Goal: Navigation & Orientation: Find specific page/section

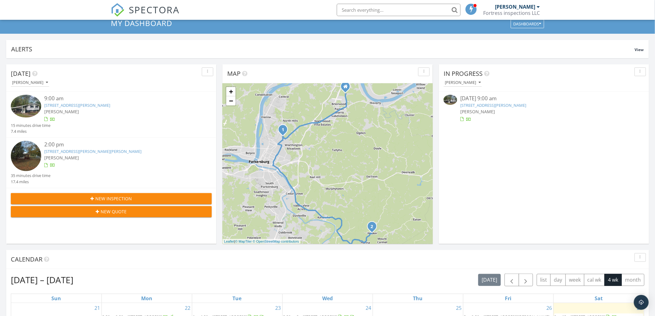
scroll to position [34, 0]
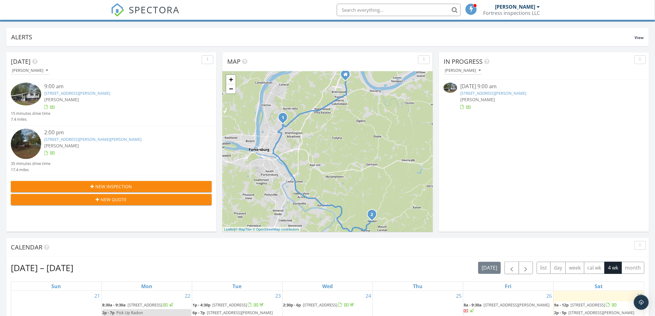
click at [67, 97] on span "[PERSON_NAME]" at bounding box center [61, 100] width 35 height 6
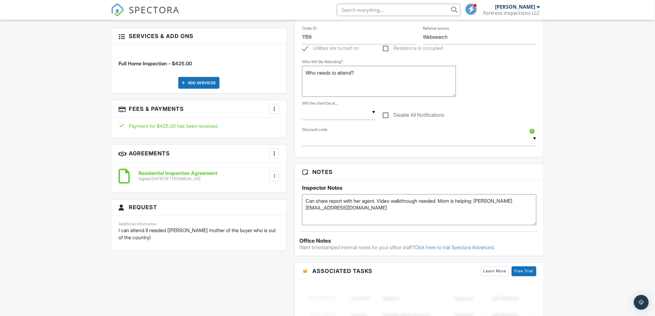
scroll to position [344, 0]
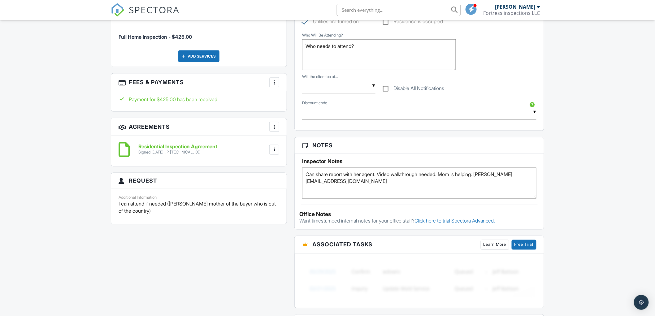
drag, startPoint x: 372, startPoint y: 182, endPoint x: 299, endPoint y: 187, distance: 73.5
click at [299, 187] on div "Inspector Notes Can share report with her agent. Video walkthrough needed. Mom …" at bounding box center [418, 176] width 249 height 45
click at [584, 140] on div "Dashboard Templates Contacts Metrics Automations Advanced Settings Support Cent…" at bounding box center [327, 131] width 655 height 911
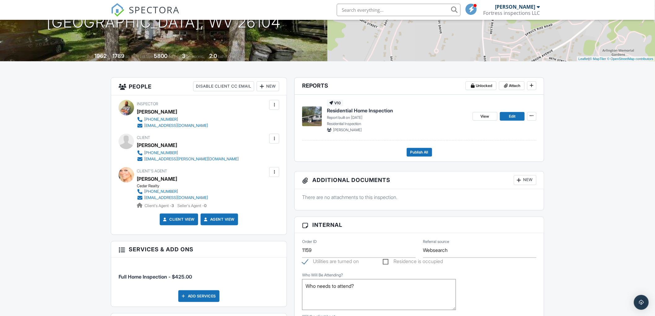
scroll to position [100, 0]
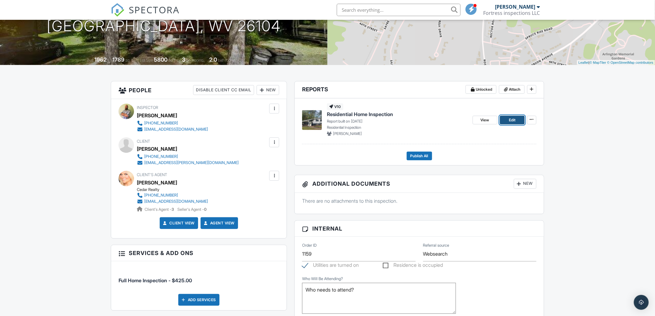
click at [514, 119] on span "Edit" at bounding box center [512, 120] width 6 height 6
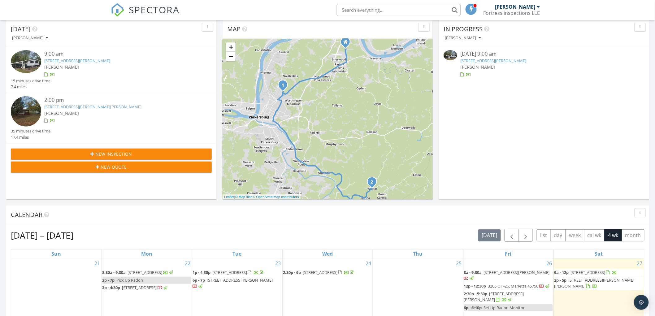
scroll to position [69, 0]
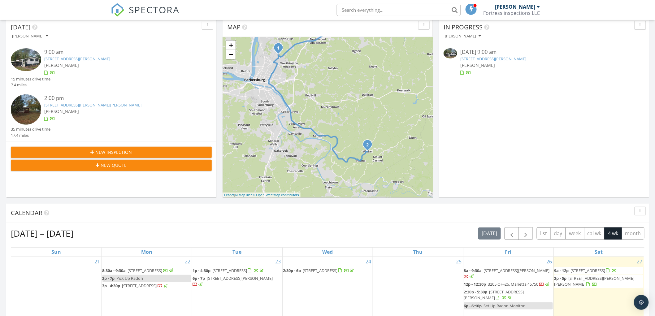
drag, startPoint x: 383, startPoint y: 175, endPoint x: 379, endPoint y: 141, distance: 34.6
click at [379, 141] on div "1 2 + − Emerson Avenue, Emerson Avenue, West Virginia Route 47, Walker Road 39.…" at bounding box center [327, 117] width 210 height 161
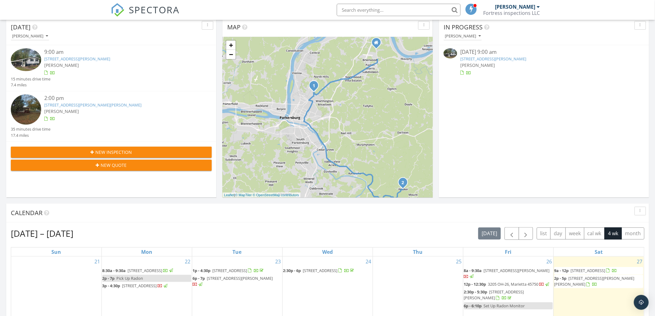
drag, startPoint x: 307, startPoint y: 123, endPoint x: 342, endPoint y: 162, distance: 52.8
click at [342, 162] on div "1 2 + − Emerson Avenue, Emerson Avenue, West Virginia Route 47, Walker Road 39.…" at bounding box center [327, 117] width 210 height 161
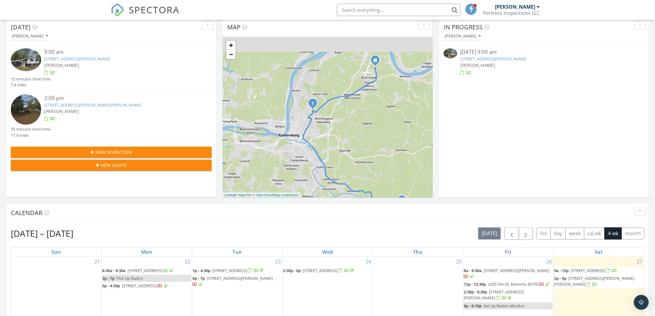
drag, startPoint x: 380, startPoint y: 85, endPoint x: 378, endPoint y: 103, distance: 18.3
click at [378, 103] on div "1 2 + − Emerson Avenue, Emerson Avenue, West Virginia Route 47, Walker Road 39.…" at bounding box center [327, 117] width 210 height 161
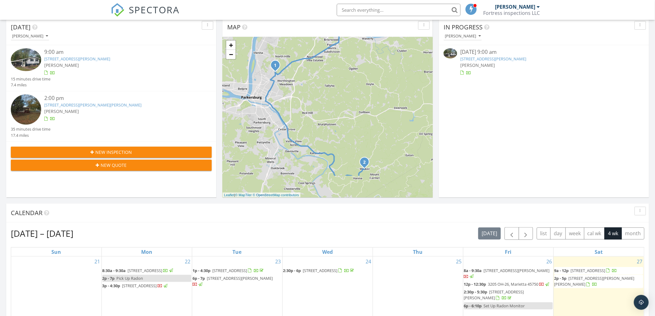
drag, startPoint x: 372, startPoint y: 152, endPoint x: 334, endPoint y: 114, distance: 53.4
click at [334, 114] on div "1 2 + − Emerson Avenue, Emerson Avenue, West Virginia Route 47, Walker Road 39.…" at bounding box center [327, 117] width 210 height 161
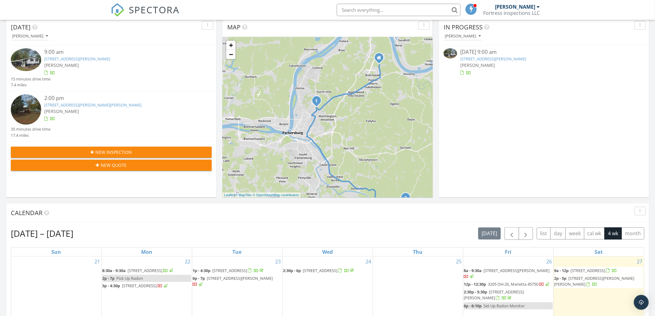
drag, startPoint x: 329, startPoint y: 119, endPoint x: 379, endPoint y: 161, distance: 65.2
click at [379, 161] on div "1 2 + − Emerson Avenue, Emerson Avenue, West Virginia Route 47, Walker Road 39.…" at bounding box center [327, 117] width 210 height 161
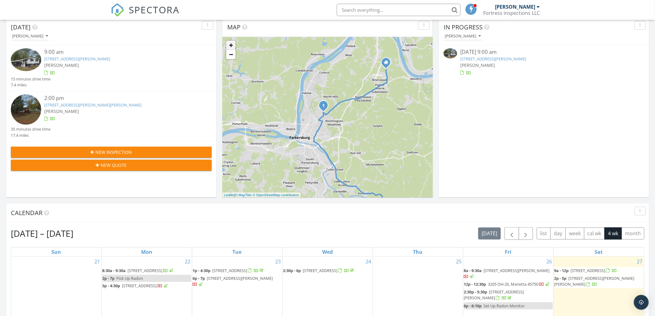
click at [234, 45] on link "+" at bounding box center [230, 45] width 9 height 9
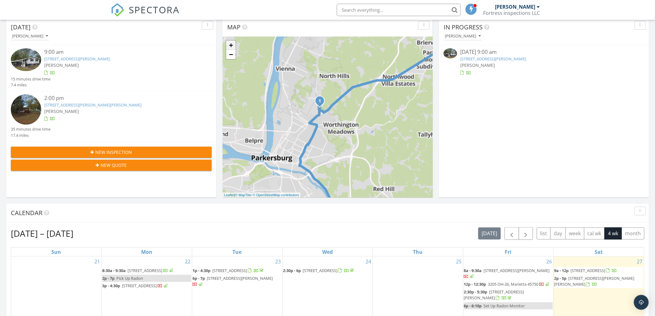
click at [234, 45] on link "+" at bounding box center [230, 45] width 9 height 9
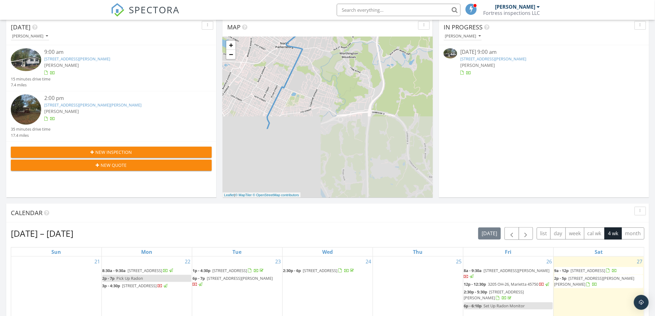
drag, startPoint x: 324, startPoint y: 172, endPoint x: 318, endPoint y: 83, distance: 89.6
click at [319, 83] on div "1 2 + − Emerson Avenue, Emerson Avenue, West Virginia Route 47, Walker Road 39.…" at bounding box center [327, 117] width 210 height 161
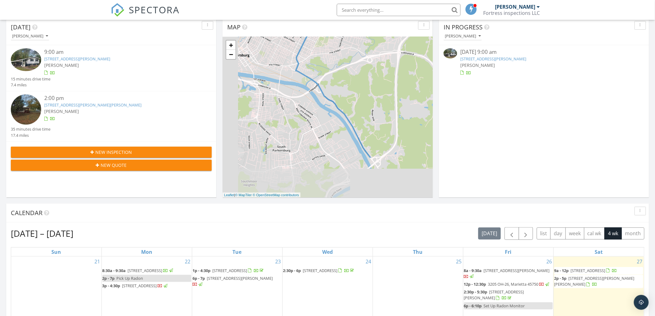
drag, startPoint x: 326, startPoint y: 179, endPoint x: 371, endPoint y: 128, distance: 68.6
click at [371, 128] on div "1 2 + − Emerson Avenue, Emerson Avenue, West Virginia Route 47, Walker Road 39.…" at bounding box center [327, 117] width 210 height 161
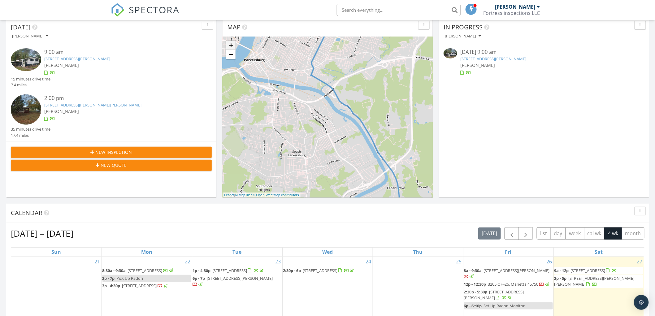
click at [229, 45] on link "+" at bounding box center [230, 45] width 9 height 9
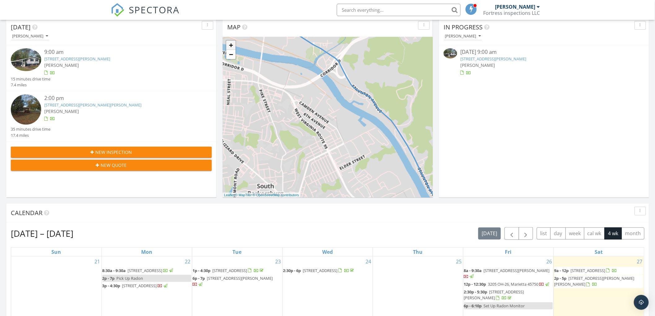
click at [228, 45] on link "+" at bounding box center [230, 45] width 9 height 9
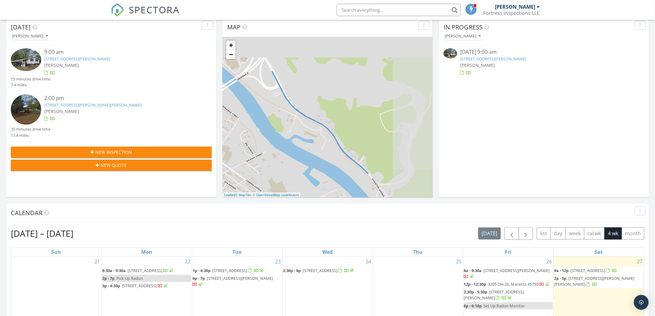
drag, startPoint x: 354, startPoint y: 66, endPoint x: 296, endPoint y: 140, distance: 94.1
click at [294, 140] on div "1 2 + − Emerson Avenue, Emerson Avenue, West Virginia Route 47, Walker Road 39.…" at bounding box center [327, 117] width 210 height 161
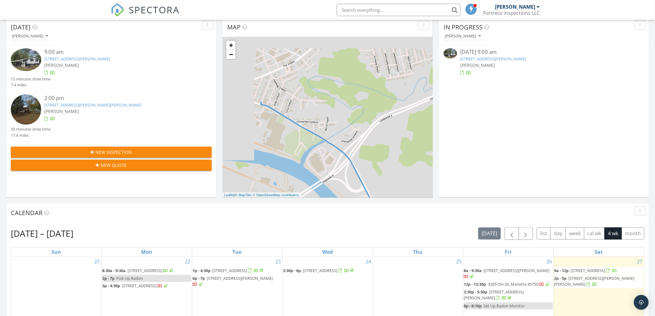
drag, startPoint x: 283, startPoint y: 82, endPoint x: 347, endPoint y: 171, distance: 109.8
click at [345, 170] on div "1 2 + − Emerson Avenue, Emerson Avenue, West Virginia Route 47, Walker Road 39.…" at bounding box center [327, 117] width 210 height 161
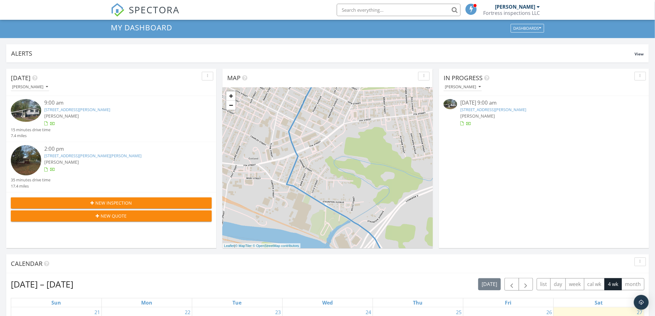
scroll to position [0, 0]
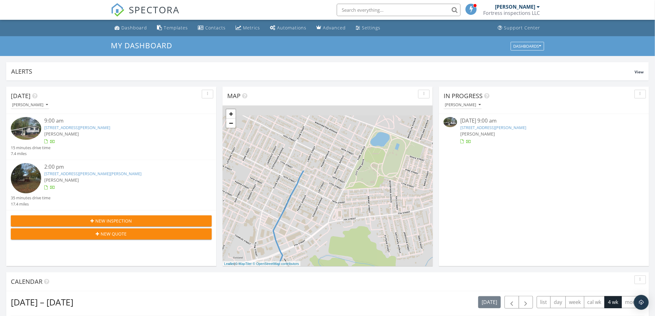
drag, startPoint x: 318, startPoint y: 149, endPoint x: 306, endPoint y: 224, distance: 76.4
click at [306, 224] on div "1 2 + − Emerson Avenue, Emerson Avenue, West Virginia Route 47, Walker Road 39.…" at bounding box center [327, 185] width 210 height 161
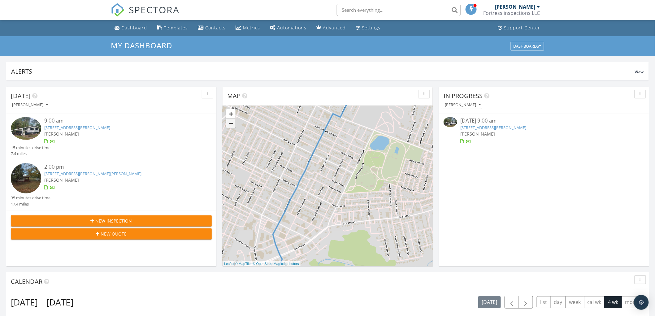
click at [231, 127] on link "−" at bounding box center [230, 122] width 9 height 9
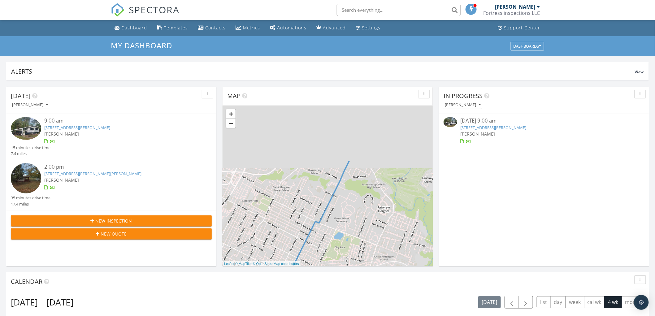
drag, startPoint x: 319, startPoint y: 149, endPoint x: 306, endPoint y: 202, distance: 54.9
click at [306, 202] on div "1 2 + − Emerson Avenue, Emerson Avenue, West Virginia Route 47, Walker Road 39.…" at bounding box center [327, 185] width 210 height 161
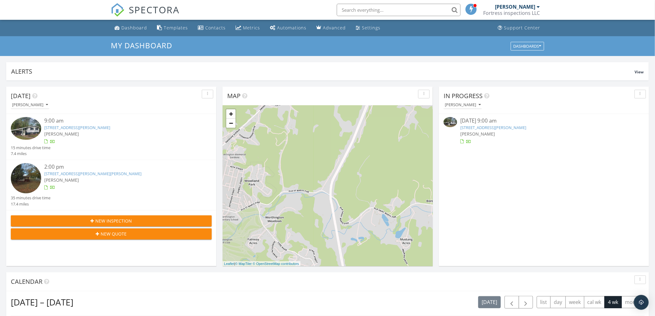
drag, startPoint x: 374, startPoint y: 129, endPoint x: 200, endPoint y: 190, distance: 184.5
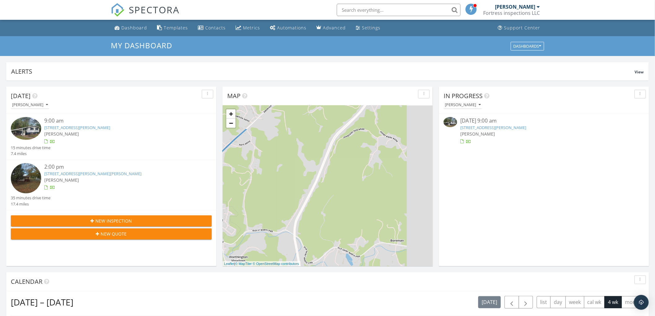
drag, startPoint x: 361, startPoint y: 169, endPoint x: 368, endPoint y: 116, distance: 53.4
click at [368, 116] on div "1 2 + − Emerson Avenue, Emerson Avenue, West Virginia Route 47, Walker Road 39.…" at bounding box center [327, 185] width 210 height 161
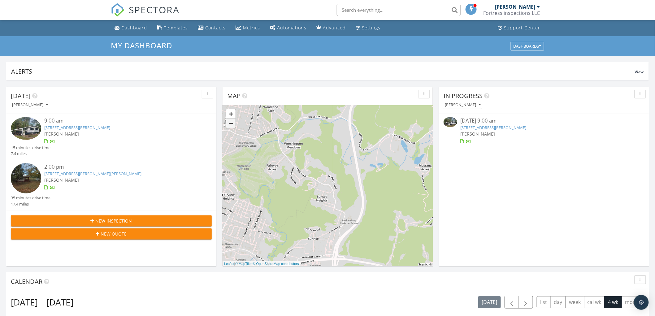
click at [232, 125] on link "−" at bounding box center [230, 122] width 9 height 9
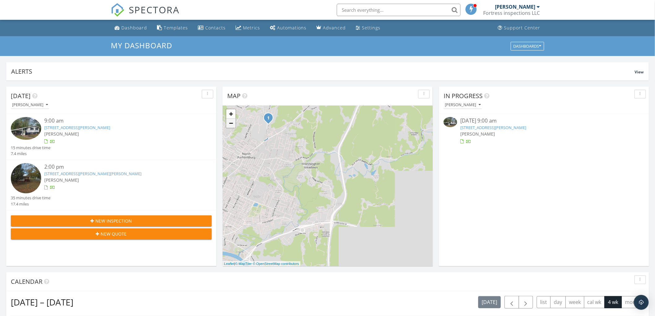
click at [232, 125] on link "−" at bounding box center [230, 122] width 9 height 9
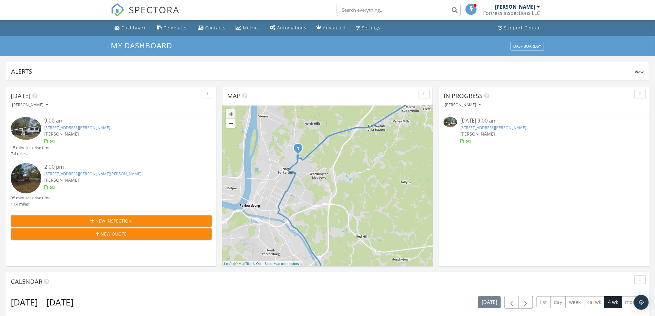
click at [227, 112] on link "+" at bounding box center [230, 113] width 9 height 9
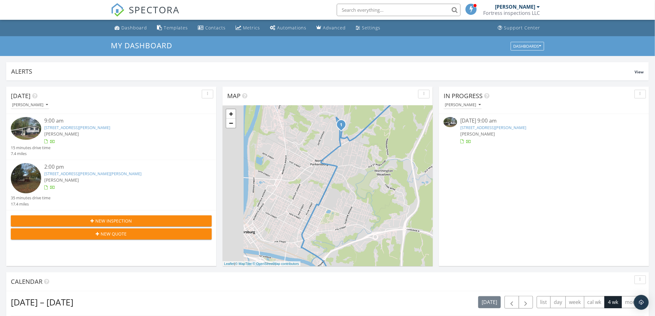
drag, startPoint x: 269, startPoint y: 177, endPoint x: 351, endPoint y: 188, distance: 82.7
click at [351, 188] on div "1 2 + − Emerson Avenue, Emerson Avenue, West Virginia Route 47, Walker Road 39.…" at bounding box center [327, 185] width 210 height 161
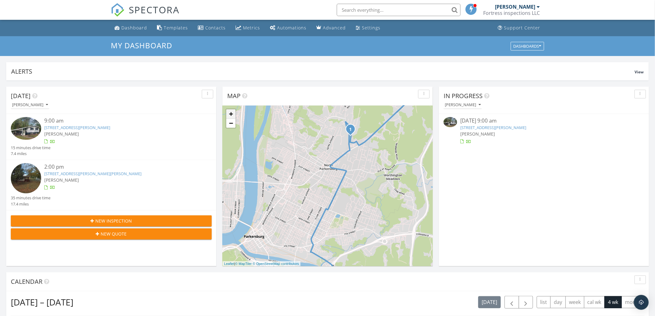
click at [228, 113] on link "+" at bounding box center [230, 113] width 9 height 9
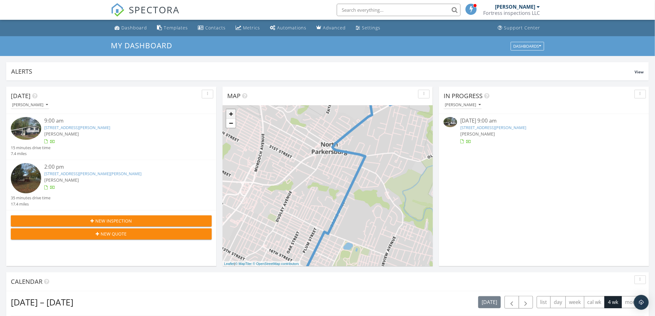
click at [228, 113] on link "+" at bounding box center [230, 113] width 9 height 9
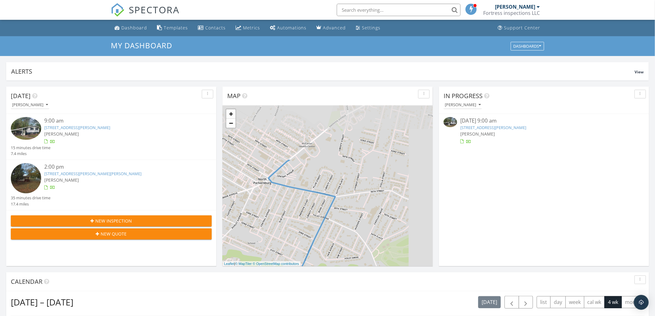
drag, startPoint x: 347, startPoint y: 150, endPoint x: 282, endPoint y: 220, distance: 95.2
click at [282, 220] on div "1 2 + − Emerson Avenue, Emerson Avenue, West Virginia Route 47, Walker Road 39.…" at bounding box center [327, 185] width 210 height 161
click at [230, 126] on link "−" at bounding box center [230, 122] width 9 height 9
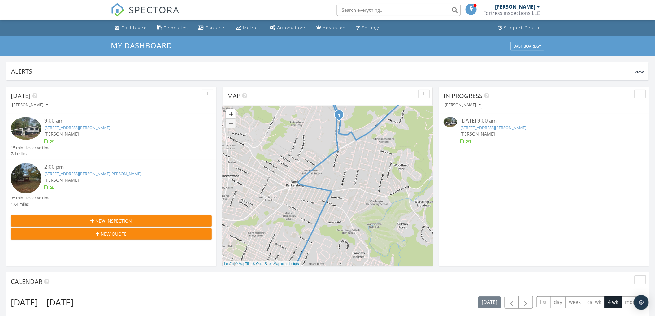
click at [229, 126] on link "−" at bounding box center [230, 122] width 9 height 9
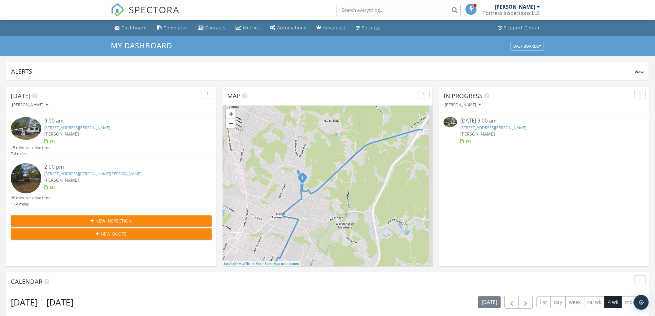
drag, startPoint x: 383, startPoint y: 157, endPoint x: 320, endPoint y: 215, distance: 85.8
click at [320, 215] on div "1 2 + − Emerson Avenue, Emerson Avenue, West Virginia Route 47, Walker Road 39.…" at bounding box center [327, 185] width 210 height 161
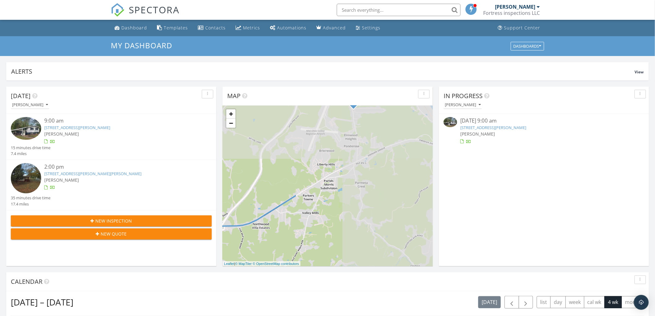
drag, startPoint x: 381, startPoint y: 144, endPoint x: 228, endPoint y: 202, distance: 163.8
click at [228, 202] on div "1 2 + − Emerson Avenue, Emerson Avenue, West Virginia Route 47, Walker Road 39.…" at bounding box center [327, 185] width 210 height 161
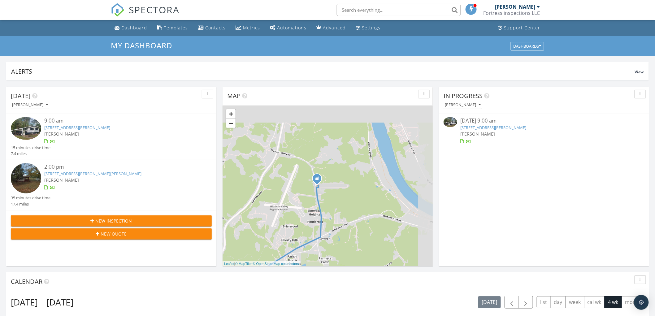
drag, startPoint x: 375, startPoint y: 144, endPoint x: 338, endPoint y: 220, distance: 83.8
click at [338, 220] on div "1 2 + − Emerson Avenue, Emerson Avenue, West Virginia Route 47, Walker Road 39.…" at bounding box center [327, 185] width 210 height 161
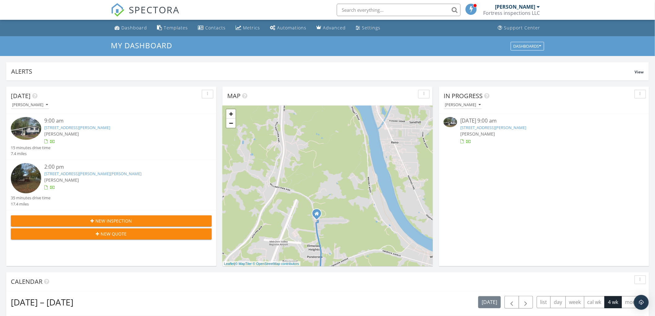
drag, startPoint x: 313, startPoint y: 146, endPoint x: 311, endPoint y: 203, distance: 57.6
click at [311, 203] on div "1 2 + − Emerson Avenue, Emerson Avenue, West Virginia Route 47, Walker Road 39.…" at bounding box center [327, 185] width 210 height 161
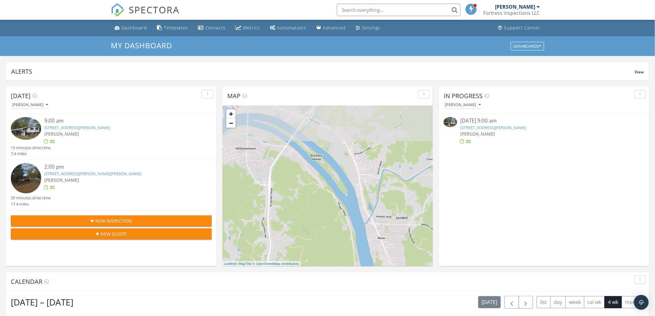
drag, startPoint x: 314, startPoint y: 135, endPoint x: 303, endPoint y: 211, distance: 76.6
click at [303, 211] on div "1 2 + − Emerson Avenue, Emerson Avenue, West Virginia Route 47, Walker Road 39.…" at bounding box center [327, 185] width 210 height 161
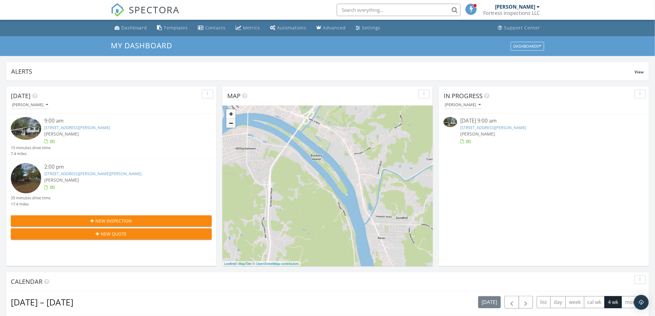
click at [229, 121] on link "−" at bounding box center [230, 122] width 9 height 9
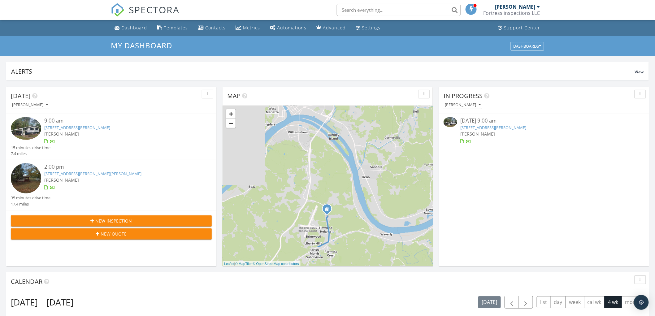
drag, startPoint x: 282, startPoint y: 192, endPoint x: 296, endPoint y: 154, distance: 41.1
click at [296, 154] on div "1 2 + − Emerson Avenue, Emerson Avenue, West Virginia Route 47, Walker Road 39.…" at bounding box center [327, 185] width 210 height 161
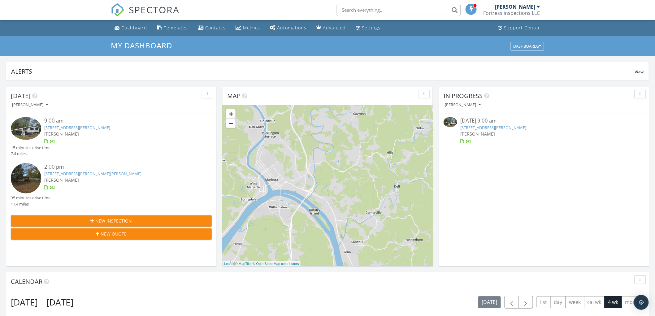
drag, startPoint x: 333, startPoint y: 127, endPoint x: 312, endPoint y: 205, distance: 80.5
click at [312, 205] on div "1 2 + − Emerson Avenue, Emerson Avenue, West Virginia Route 47, Walker Road 39.…" at bounding box center [327, 185] width 210 height 161
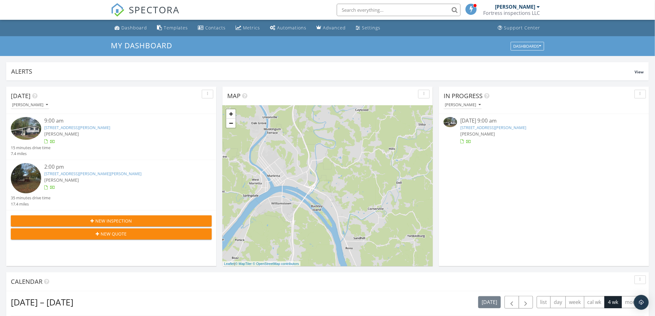
drag, startPoint x: 271, startPoint y: 232, endPoint x: 363, endPoint y: 121, distance: 143.9
click at [363, 121] on div "1 2 + − Emerson Avenue, Emerson Avenue, West Virginia Route 47, Walker Road 39.…" at bounding box center [327, 185] width 210 height 161
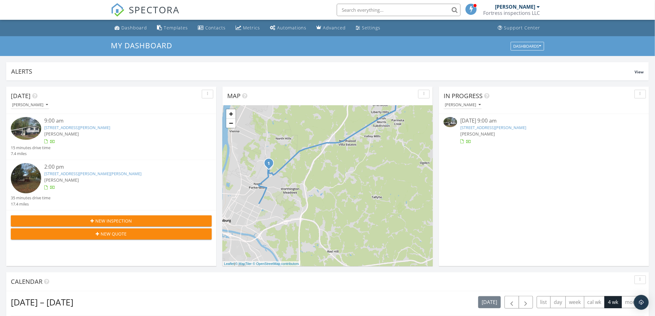
drag, startPoint x: 376, startPoint y: 210, endPoint x: 353, endPoint y: 131, distance: 82.4
click at [353, 131] on div "1 2 + − Emerson Avenue, Emerson Avenue, West Virginia Route 47, Walker Road 39.…" at bounding box center [327, 185] width 210 height 161
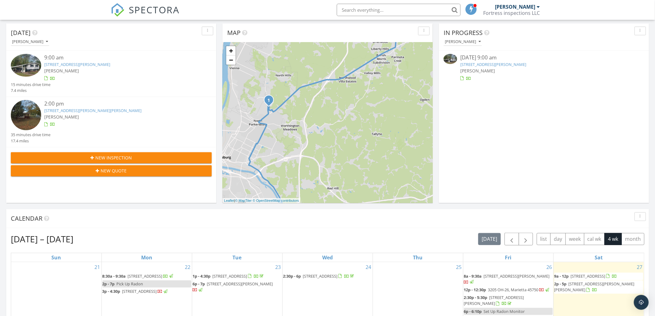
scroll to position [69, 0]
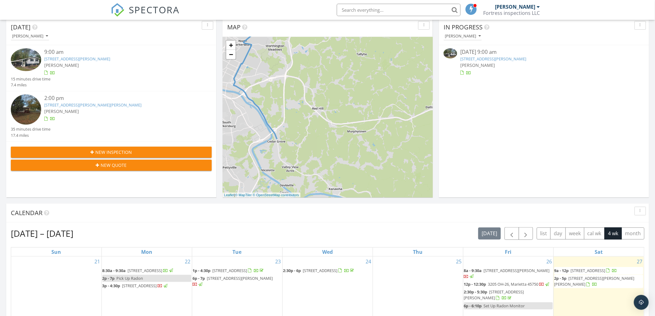
drag, startPoint x: 343, startPoint y: 183, endPoint x: 341, endPoint y: 176, distance: 7.4
click at [329, 181] on div "1 2 + − Emerson Avenue, Emerson Avenue, West Virginia Route 47, Walker Road 39.…" at bounding box center [327, 117] width 210 height 161
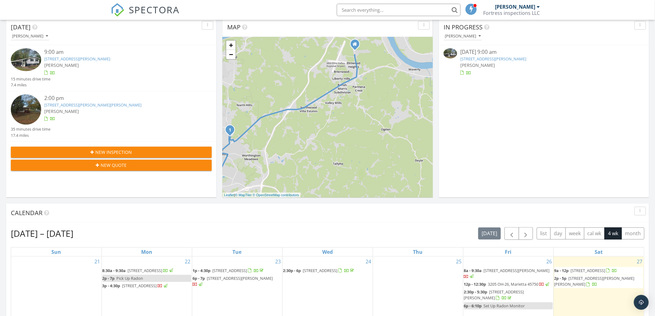
drag, startPoint x: 334, startPoint y: 126, endPoint x: 288, endPoint y: 226, distance: 109.9
click at [295, 209] on div "Today Justin O’Bryon 9:00 am 1121 Old Rosemar Rd, Parkersburg, WV 26104 Justin …" at bounding box center [327, 293] width 655 height 563
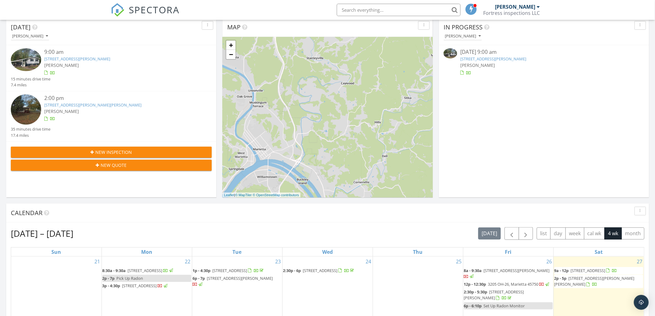
drag, startPoint x: 328, startPoint y: 61, endPoint x: 333, endPoint y: 142, distance: 80.6
click at [333, 142] on div "1 2 + − Emerson Avenue, Emerson Avenue, West Virginia Route 47, Walker Road 39.…" at bounding box center [327, 117] width 210 height 161
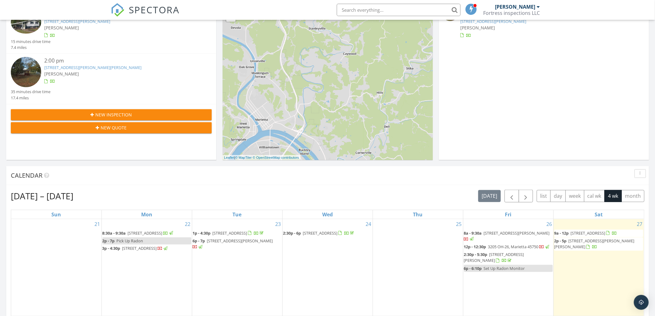
scroll to position [172, 0]
